Goal: Navigation & Orientation: Find specific page/section

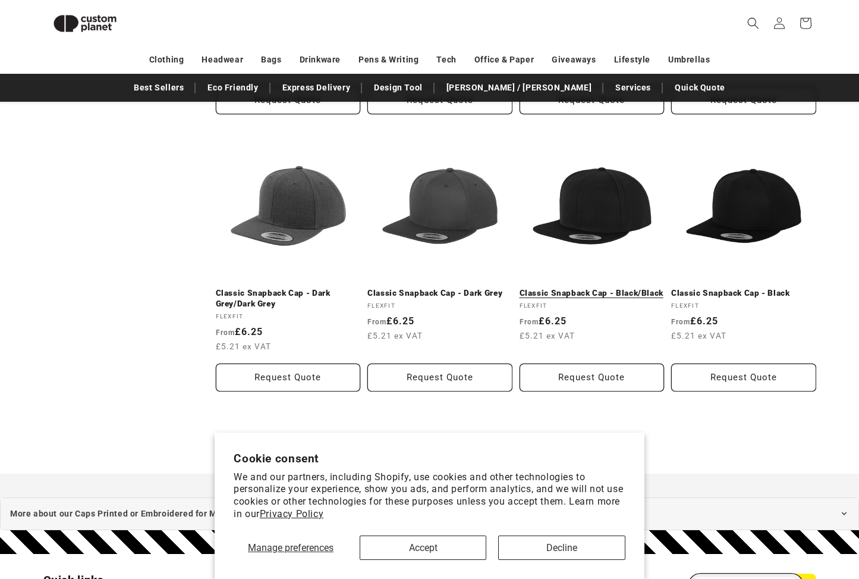
scroll to position [1276, 0]
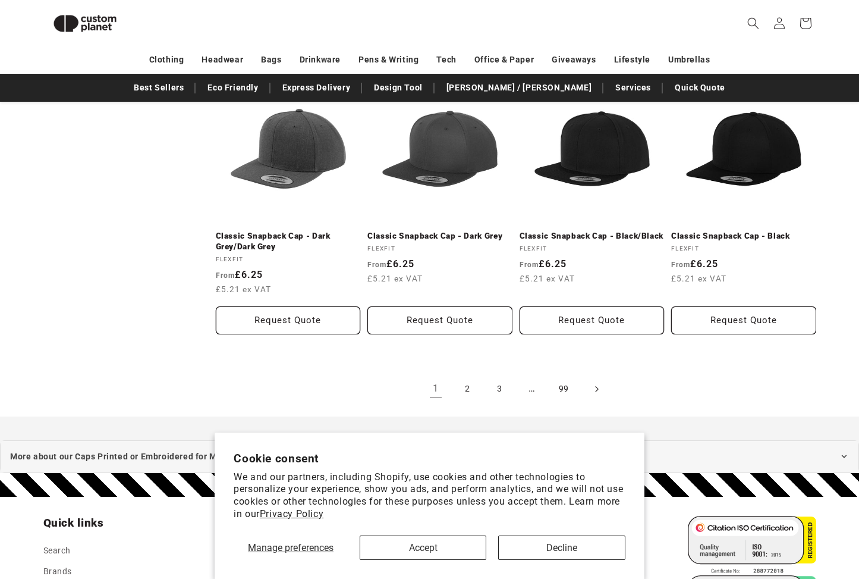
click at [597, 382] on icon "Next page" at bounding box center [597, 388] width 4 height 12
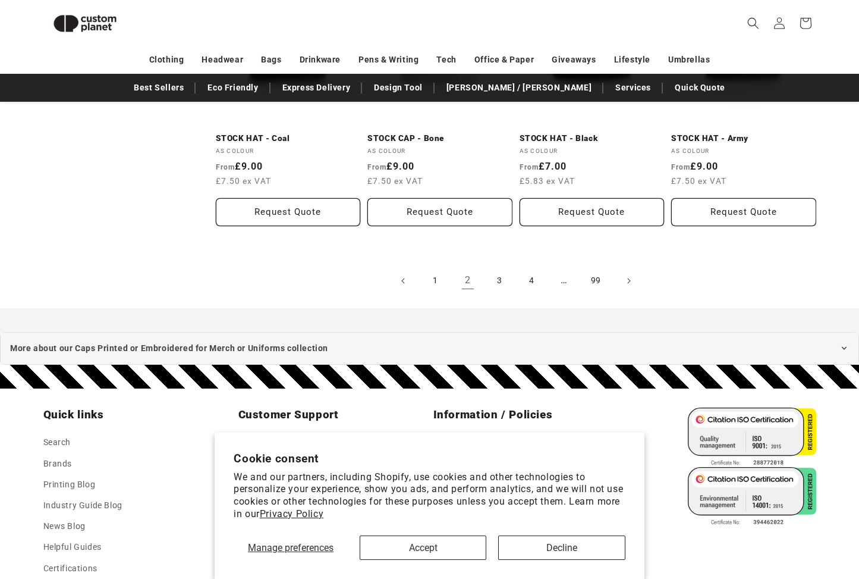
scroll to position [1316, 0]
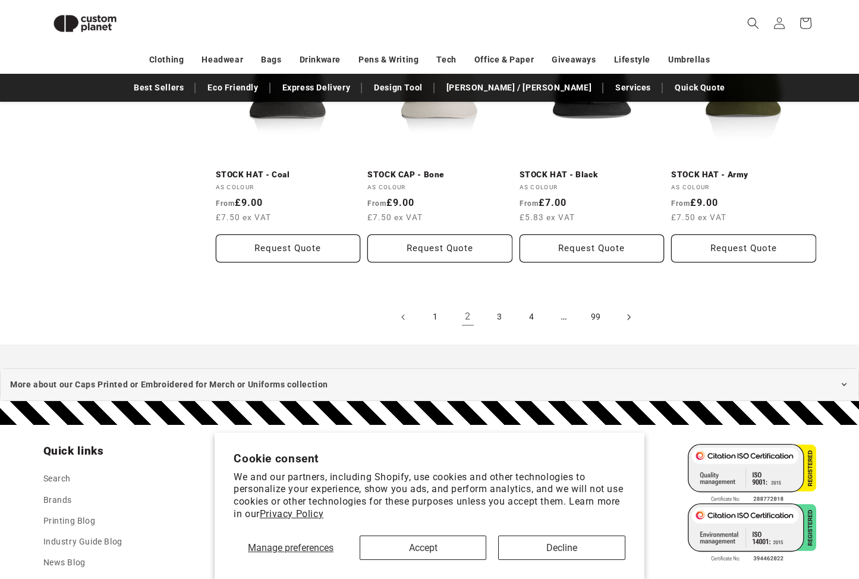
click at [630, 310] on icon "Next page" at bounding box center [629, 316] width 4 height 12
